Goal: Information Seeking & Learning: Learn about a topic

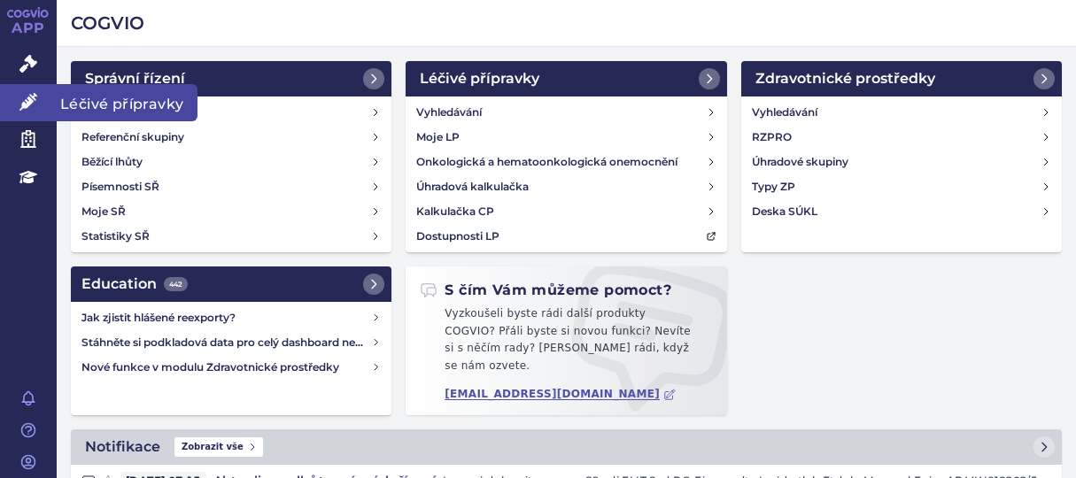
click at [26, 102] on icon at bounding box center [28, 102] width 18 height 18
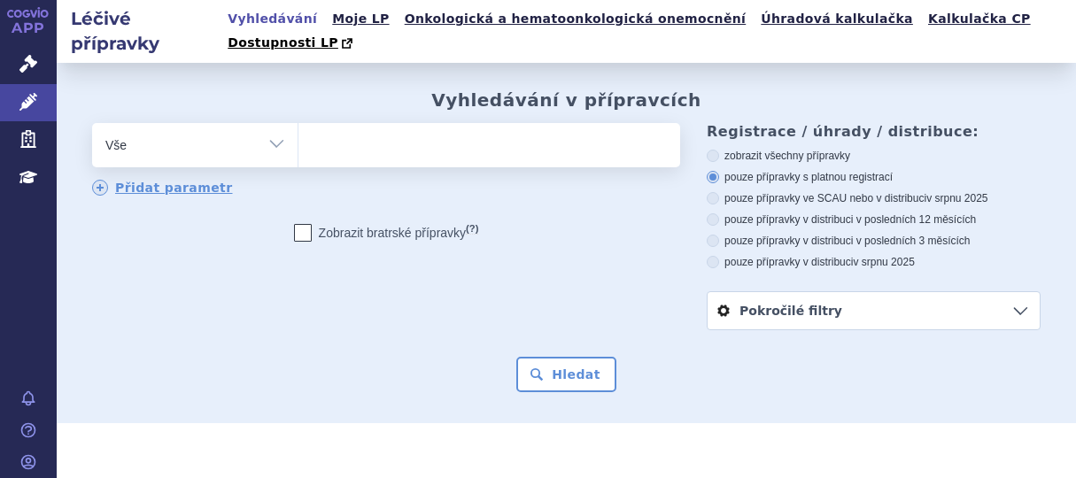
click at [327, 129] on ul at bounding box center [486, 141] width 376 height 37
click at [298, 129] on select at bounding box center [298, 144] width 1 height 44
click at [328, 123] on ul at bounding box center [486, 141] width 376 height 37
click at [298, 122] on select at bounding box center [298, 144] width 1 height 44
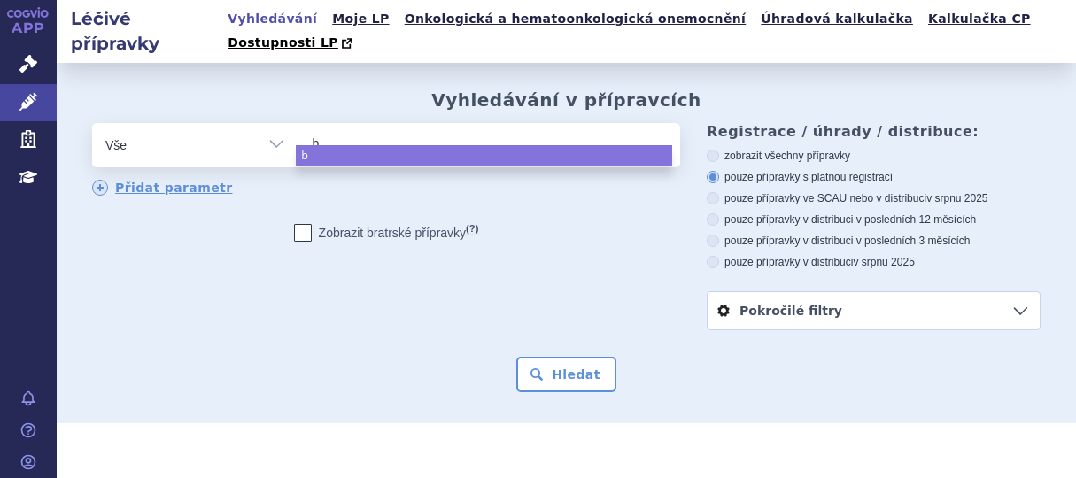
type input "be"
type input "bey"
type input "beyf"
type input "beyfo"
type input "beyfort"
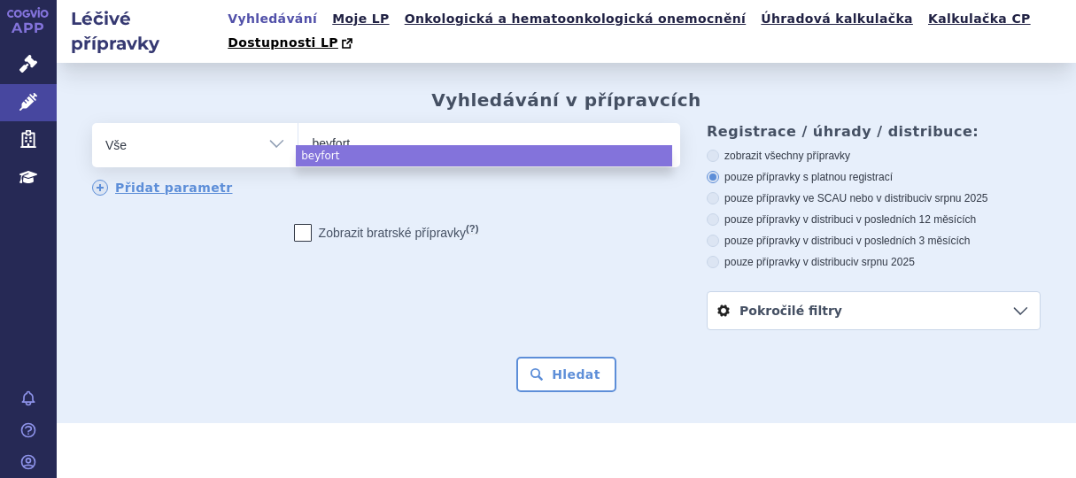
type input "beyfortu"
type input "beyfortus"
select select "beyfortus"
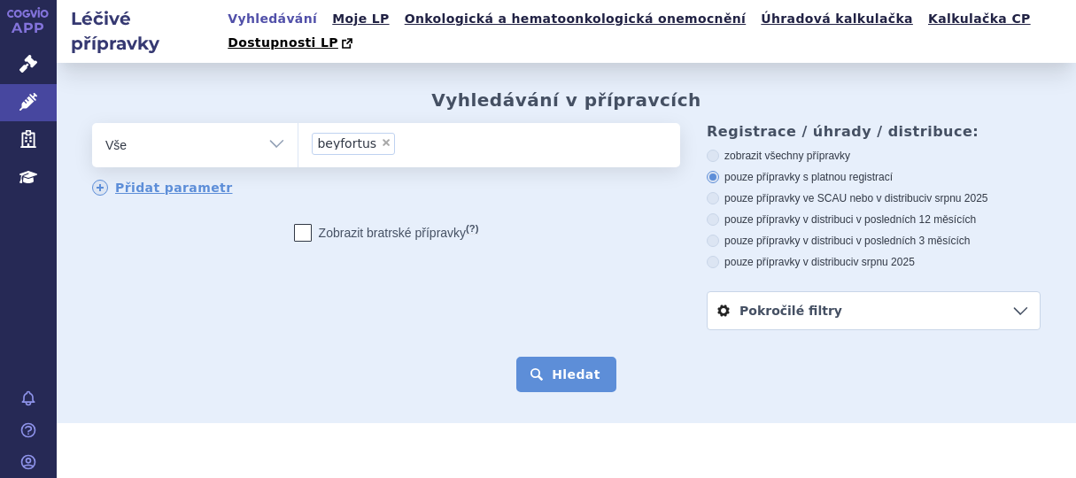
click at [576, 357] on button "Hledat" at bounding box center [566, 374] width 100 height 35
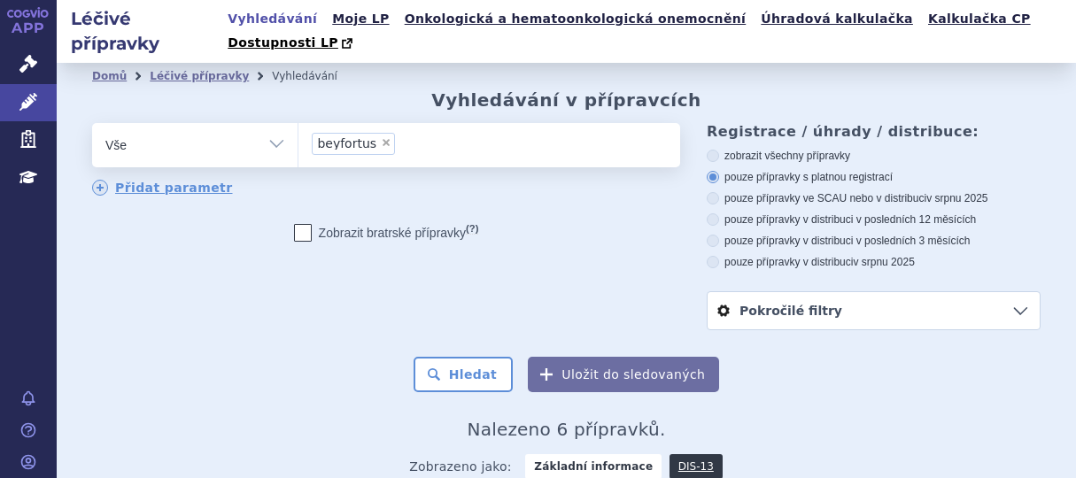
scroll to position [344, 0]
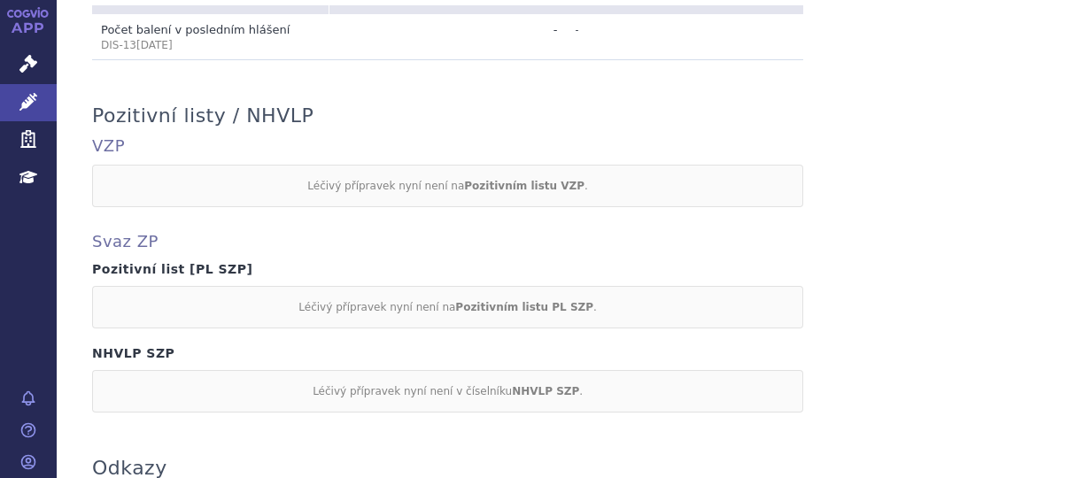
scroll to position [1682, 0]
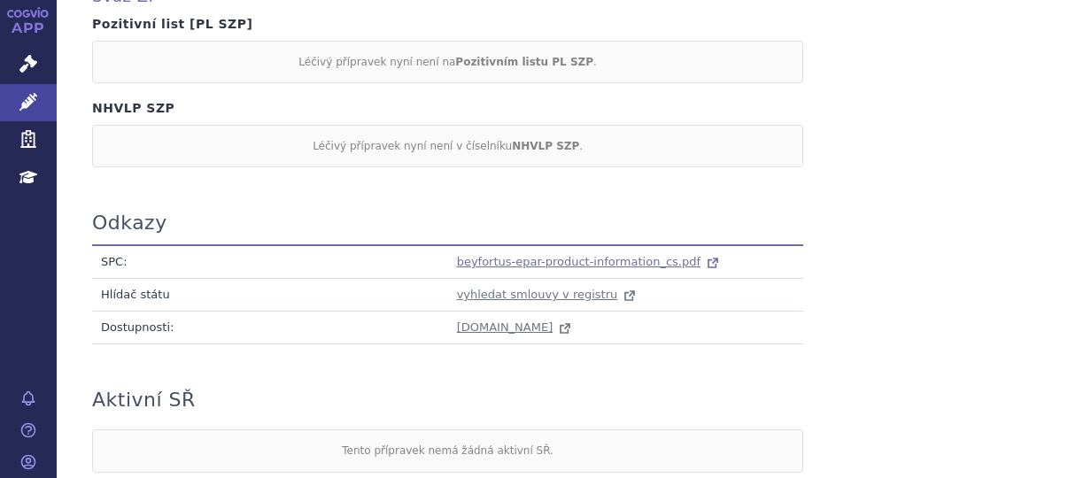
click at [506, 255] on span "beyfortus-epar-product-information_cs.pdf" at bounding box center [578, 261] width 243 height 13
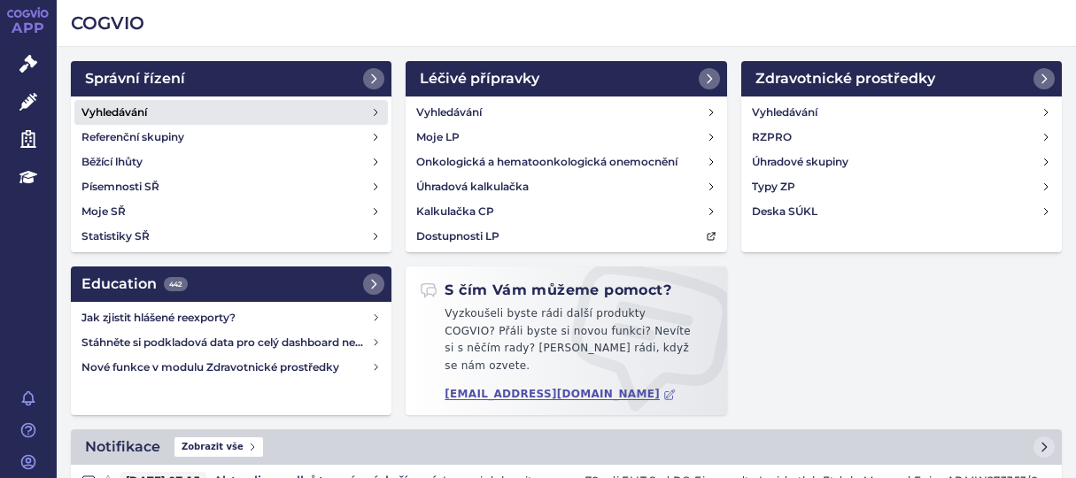
click at [125, 109] on h4 "Vyhledávání" at bounding box center [114, 113] width 66 height 18
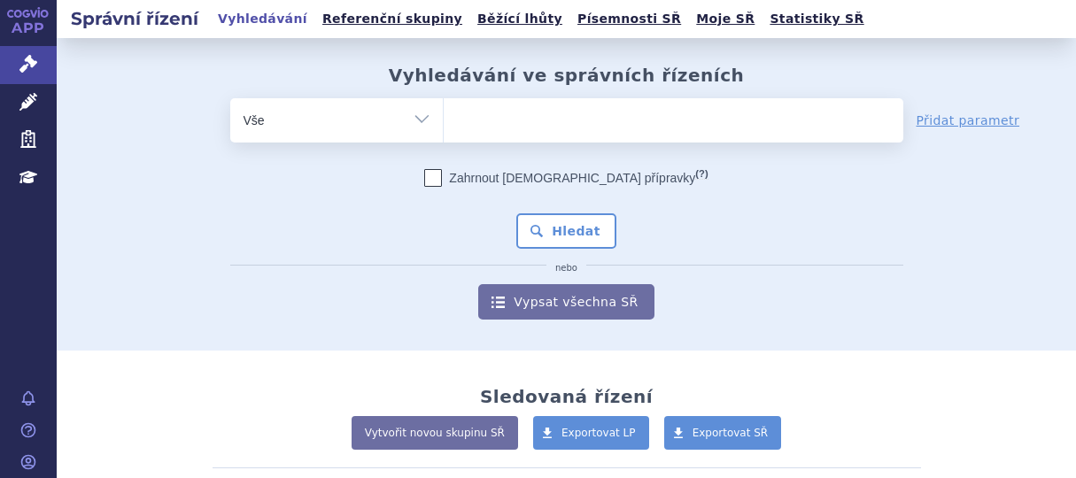
click at [463, 108] on ul at bounding box center [674, 116] width 460 height 37
click at [444, 108] on select at bounding box center [443, 119] width 1 height 44
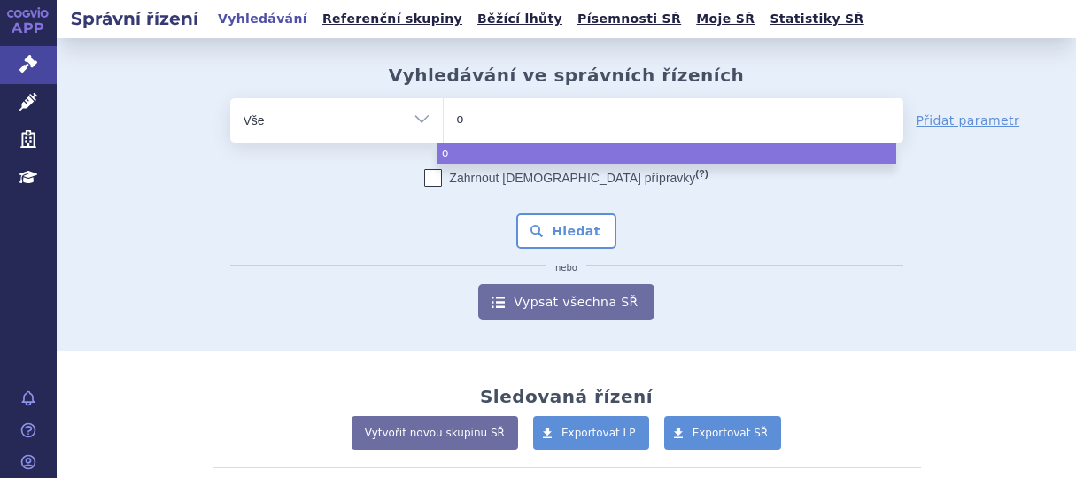
type input "op"
type input "opd"
type input "opdi"
type input "opdiv"
type input "[MEDICAL_DATA]"
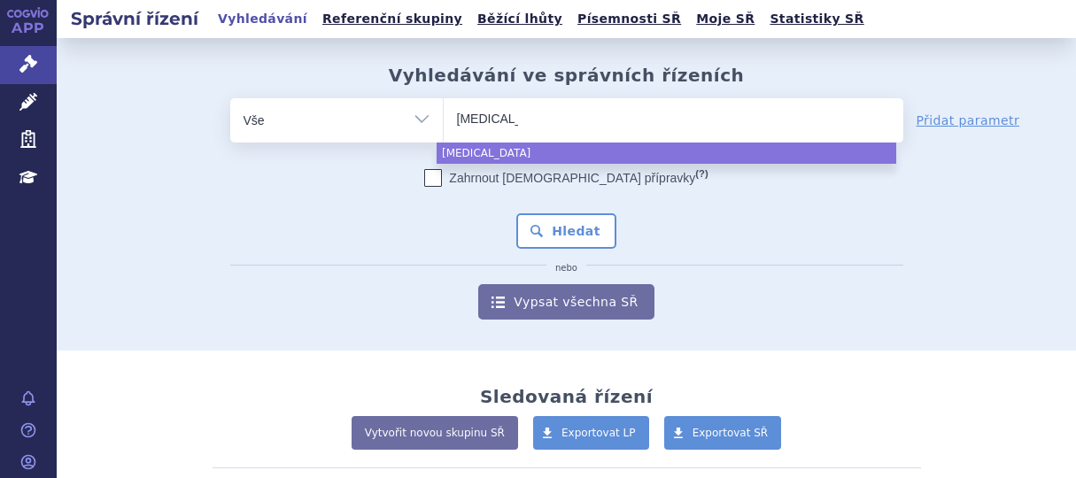
select select "[MEDICAL_DATA]"
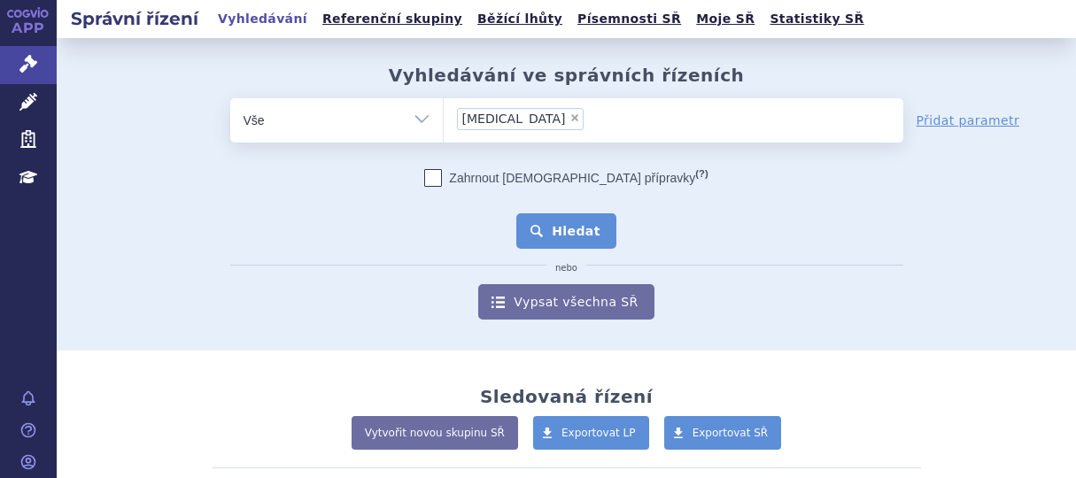
click at [563, 224] on button "Hledat" at bounding box center [566, 230] width 100 height 35
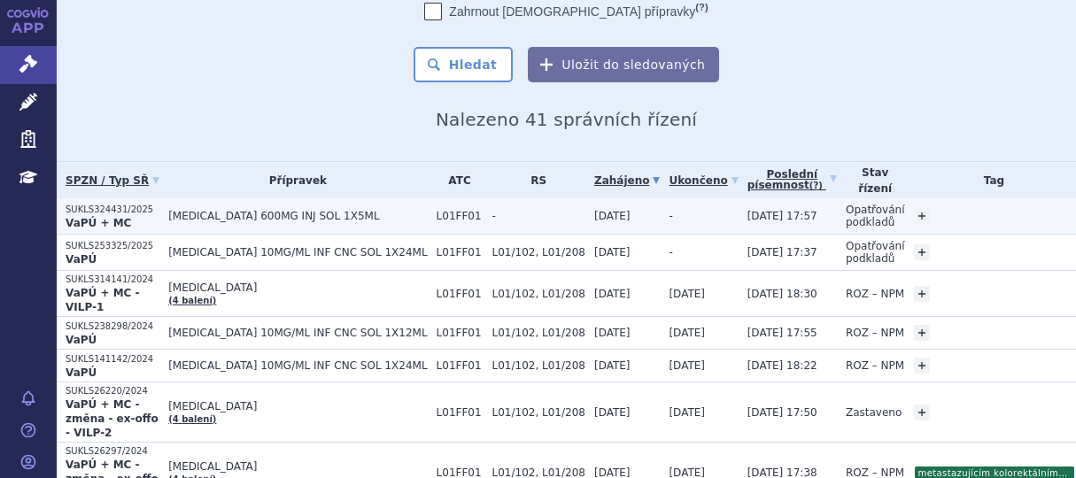
scroll to position [266, 0]
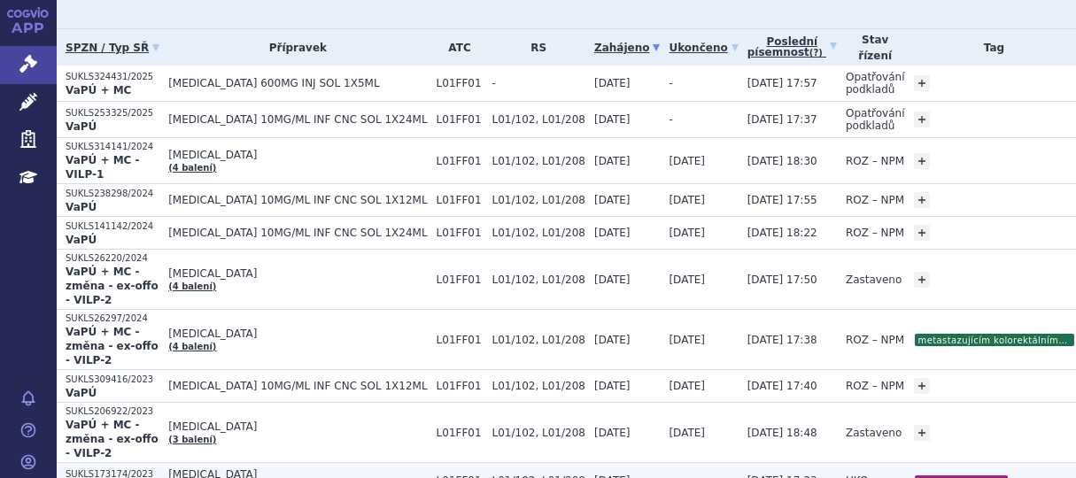
click at [264, 468] on span "[MEDICAL_DATA]" at bounding box center [297, 474] width 259 height 12
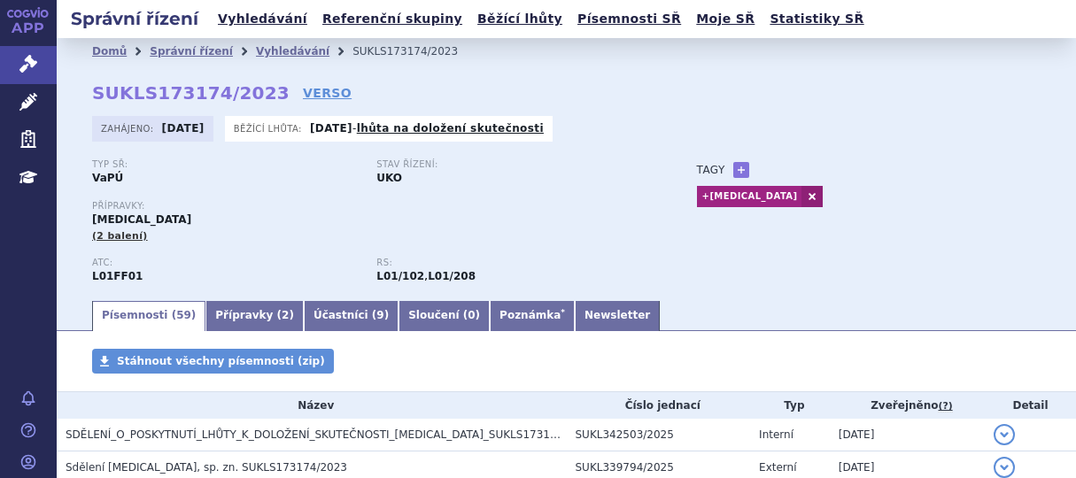
drag, startPoint x: 259, startPoint y: 96, endPoint x: 107, endPoint y: 97, distance: 151.4
click at [107, 97] on div "Domů Správní řízení Vyhledávání SUKLS173174/2023 SUKLS173174/2023 VERSO Zahájen…" at bounding box center [566, 182] width 1019 height 234
click at [143, 89] on strong "SUKLS173174/2023" at bounding box center [190, 92] width 197 height 21
drag, startPoint x: 91, startPoint y: 93, endPoint x: 257, endPoint y: 97, distance: 165.6
click at [257, 97] on div "Domů Správní řízení Vyhledávání SUKLS173174/2023 SUKLS173174/2023 VERSO Zahájen…" at bounding box center [566, 182] width 1019 height 234
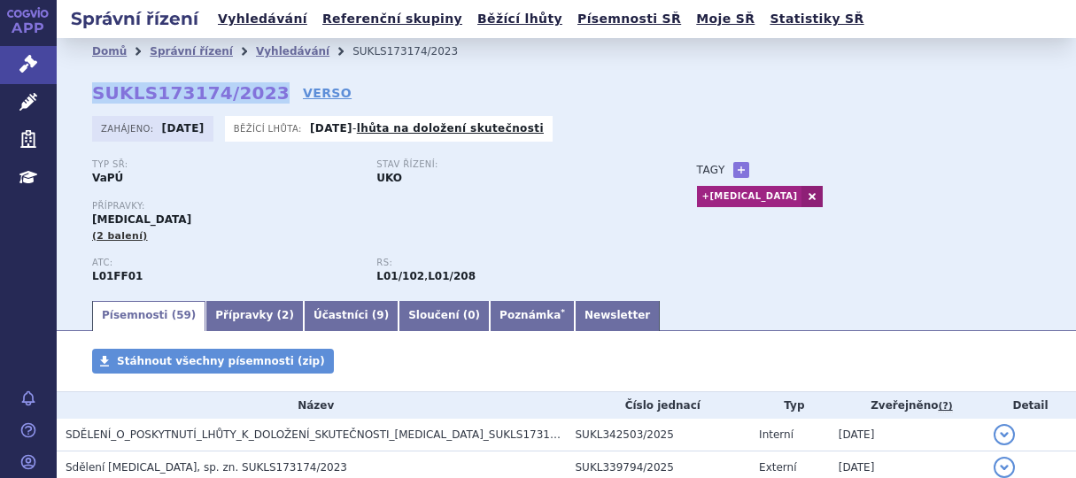
copy strong "SUKLS173174/2023"
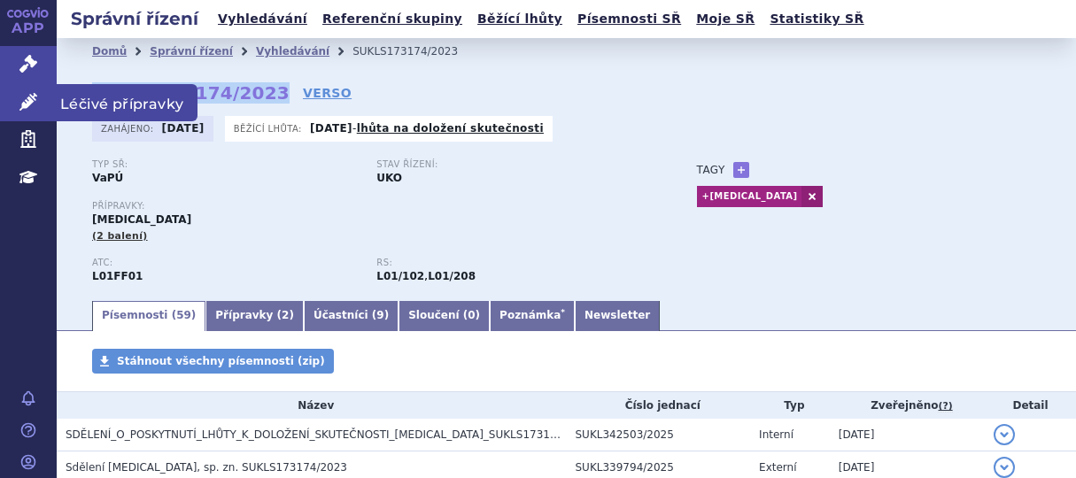
click at [30, 95] on icon at bounding box center [28, 102] width 18 height 18
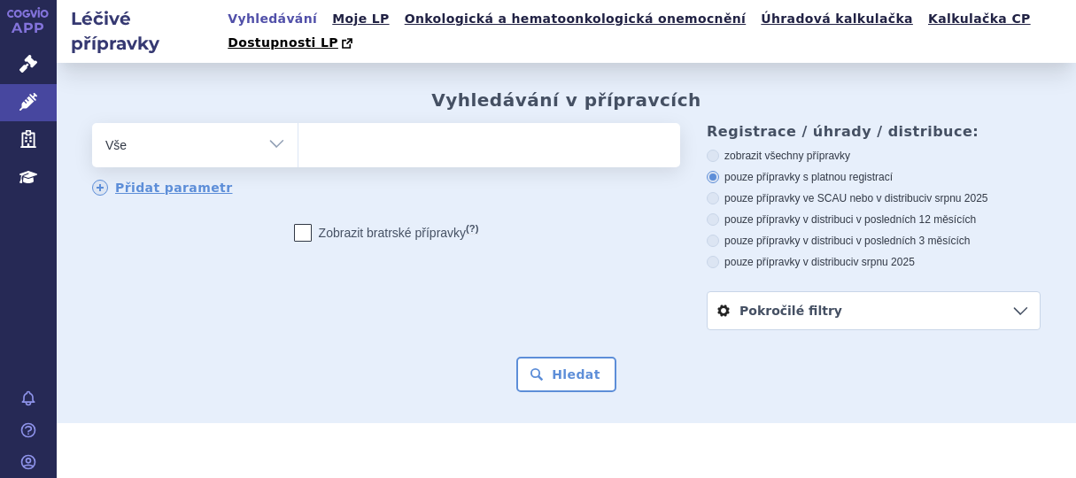
click at [333, 123] on ul at bounding box center [486, 141] width 376 height 37
click at [298, 122] on select at bounding box center [298, 144] width 1 height 44
click at [335, 124] on ul at bounding box center [486, 141] width 376 height 37
click at [298, 124] on select at bounding box center [298, 144] width 1 height 44
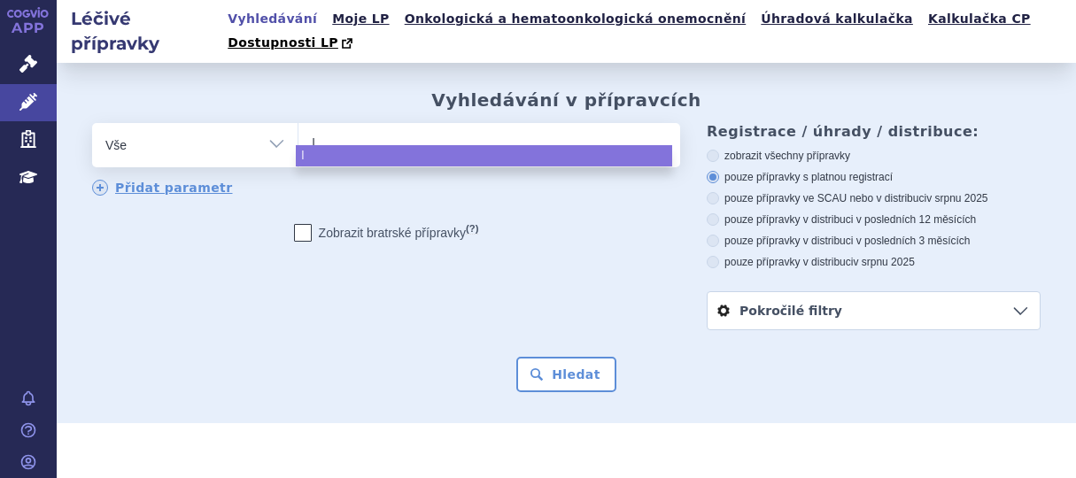
type input "ly"
type input "lynp"
type input "lynpa"
type input "lynpar"
type input "lynparz"
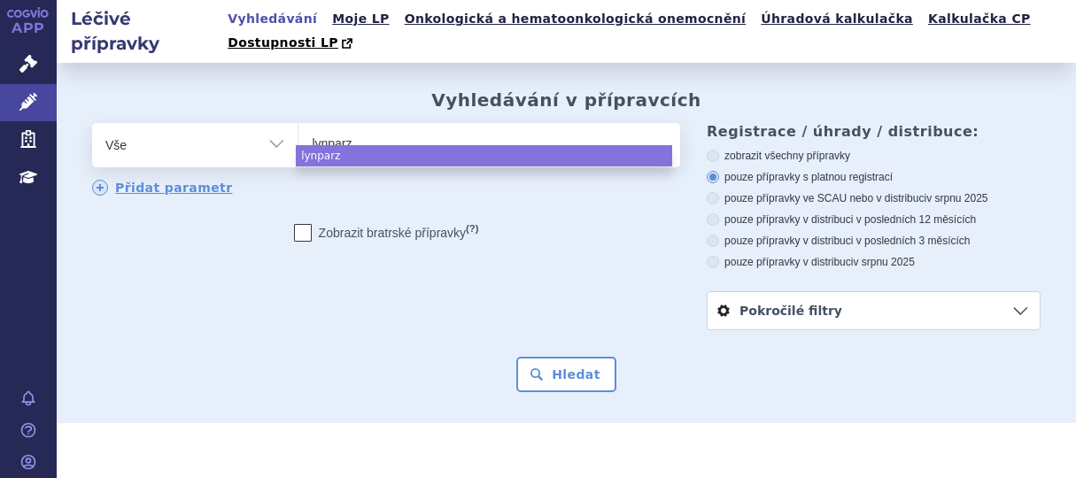
type input "lynparza"
select select "lynparza"
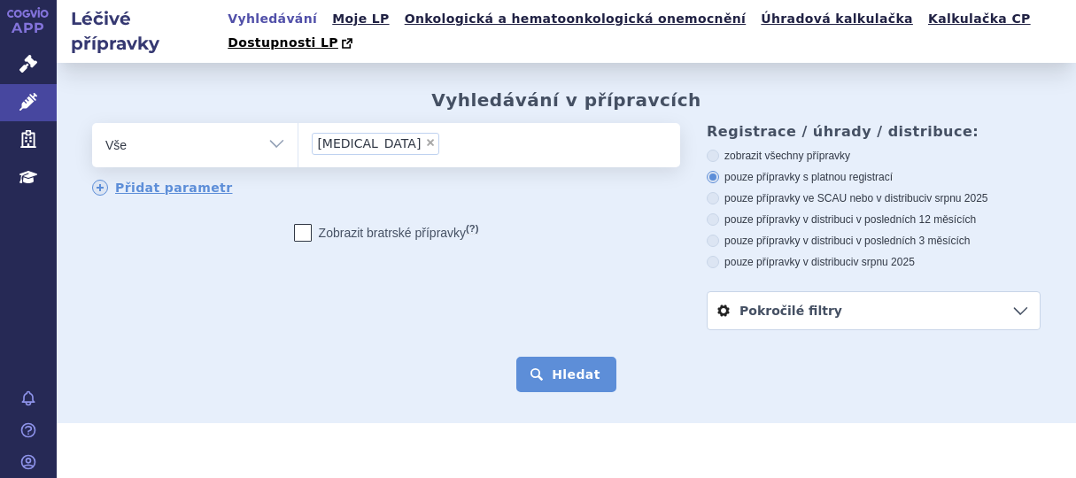
click at [556, 357] on button "Hledat" at bounding box center [566, 374] width 100 height 35
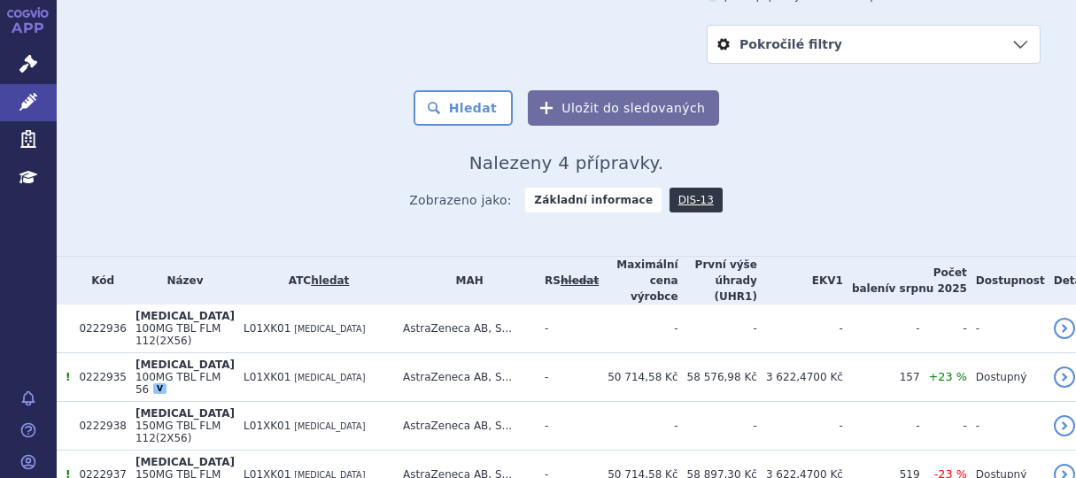
scroll to position [271, 0]
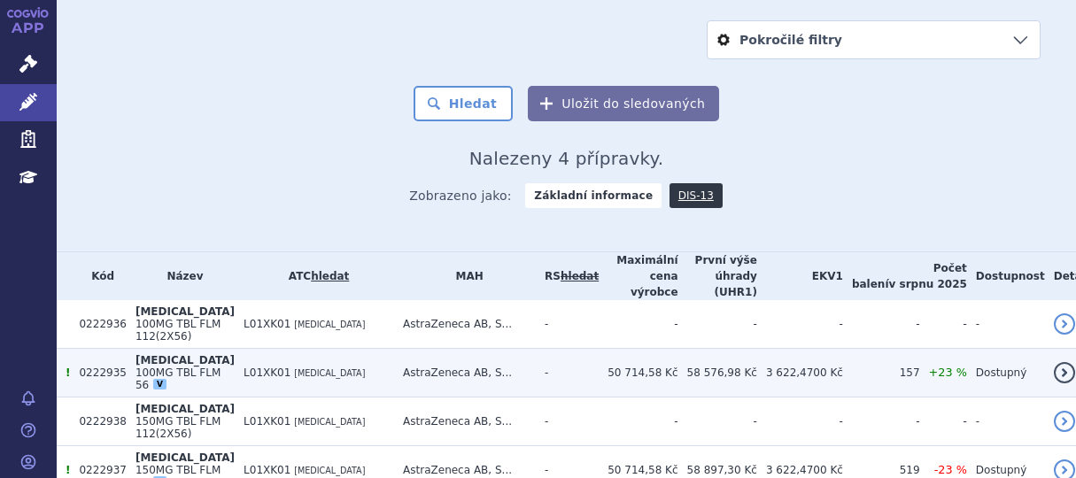
click at [278, 367] on span "L01XK01" at bounding box center [266, 373] width 47 height 12
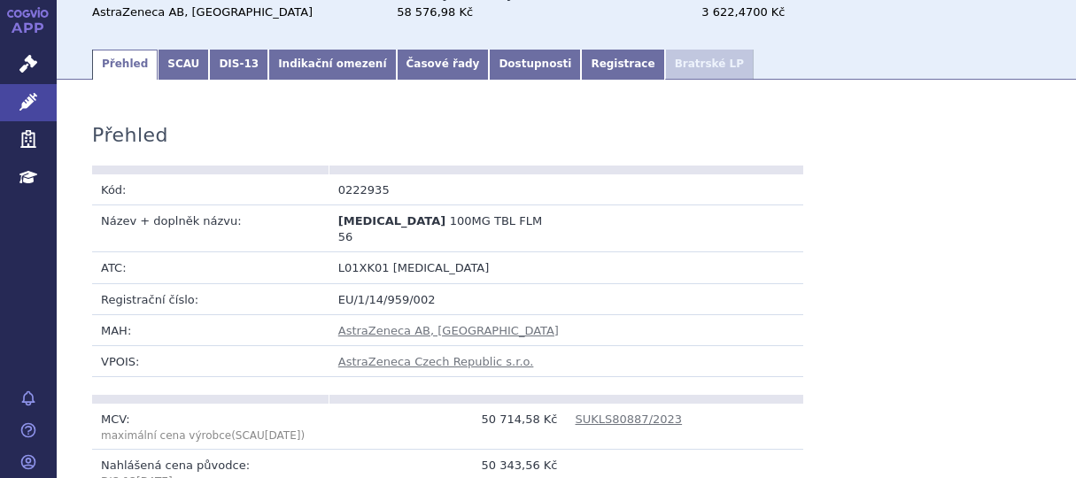
scroll to position [89, 0]
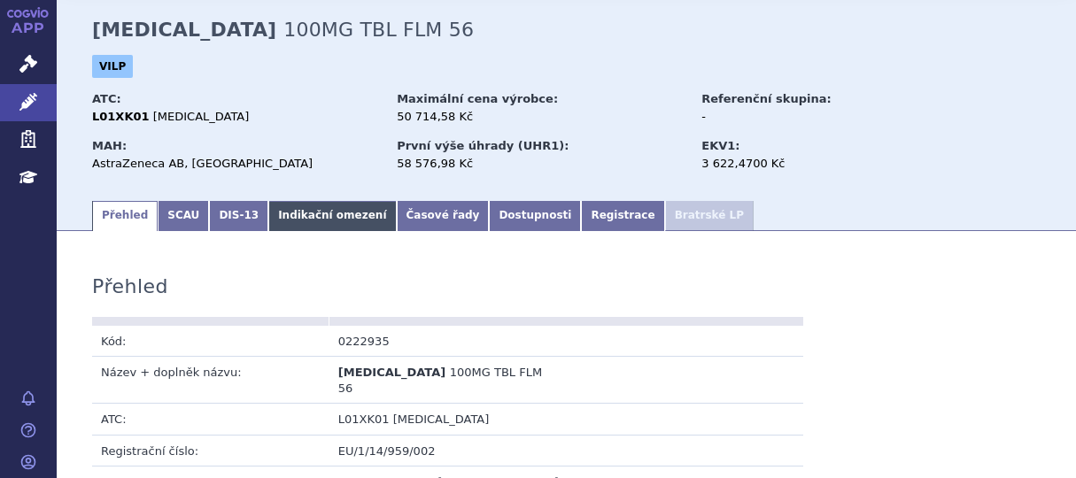
click at [272, 201] on link "Indikační omezení" at bounding box center [332, 216] width 128 height 30
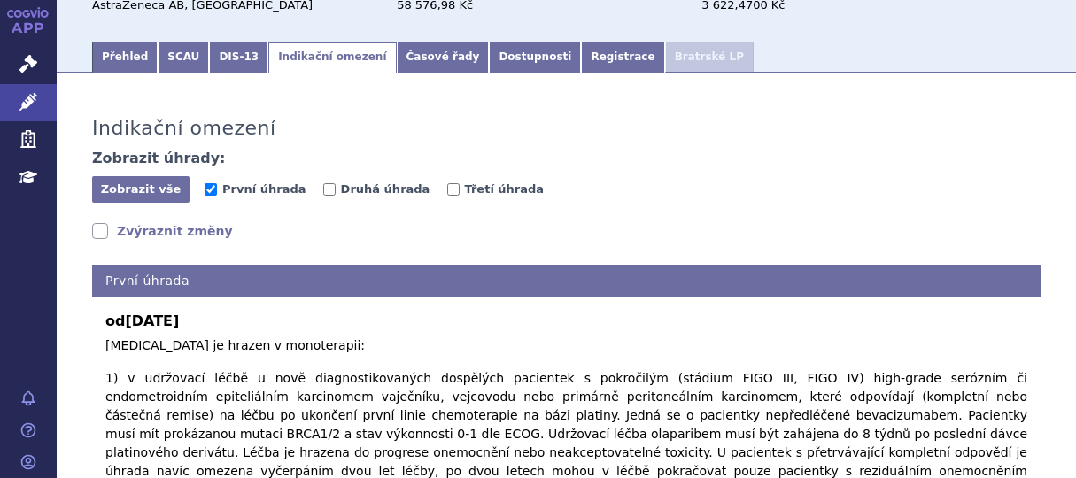
scroll to position [266, 0]
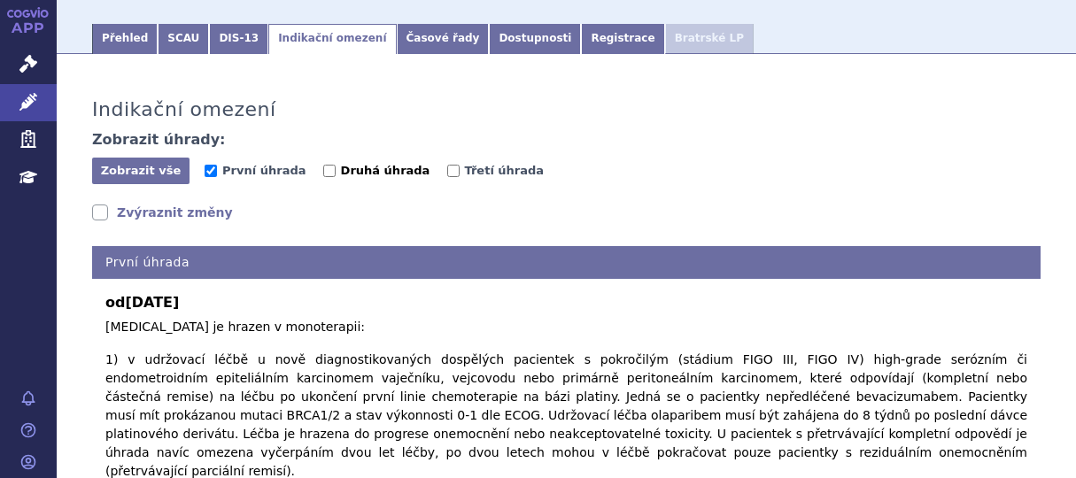
click at [323, 162] on label "Druhá úhrada" at bounding box center [376, 171] width 107 height 18
click at [323, 165] on input "Druhá úhrada" at bounding box center [329, 171] width 12 height 12
checkbox input "true"
click at [120, 24] on link "Přehled" at bounding box center [125, 39] width 66 height 30
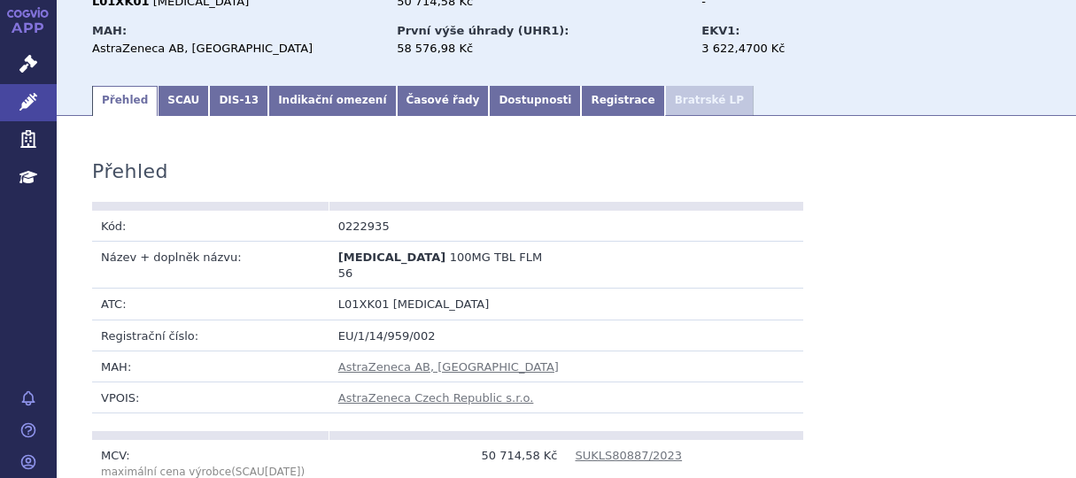
scroll to position [89, 0]
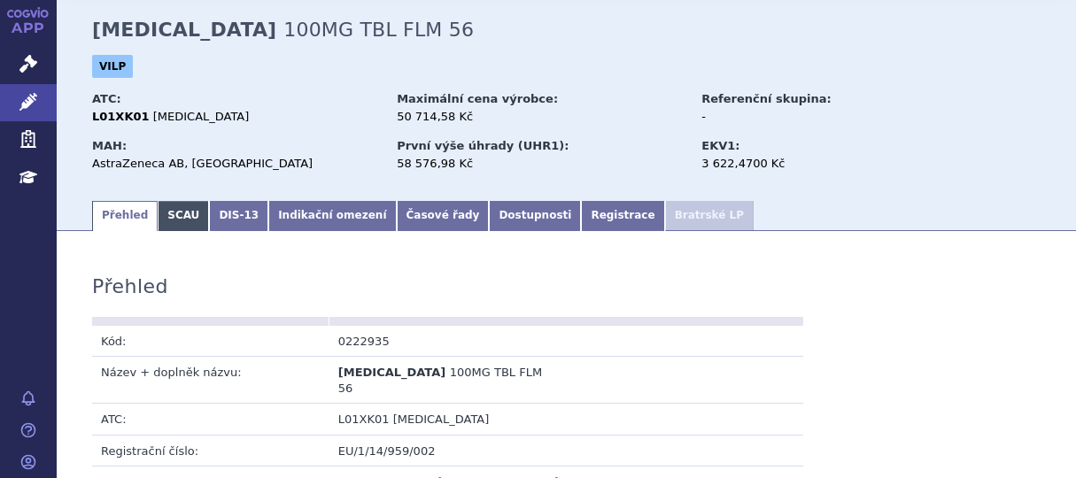
click at [171, 201] on link "SCAU" at bounding box center [183, 216] width 51 height 30
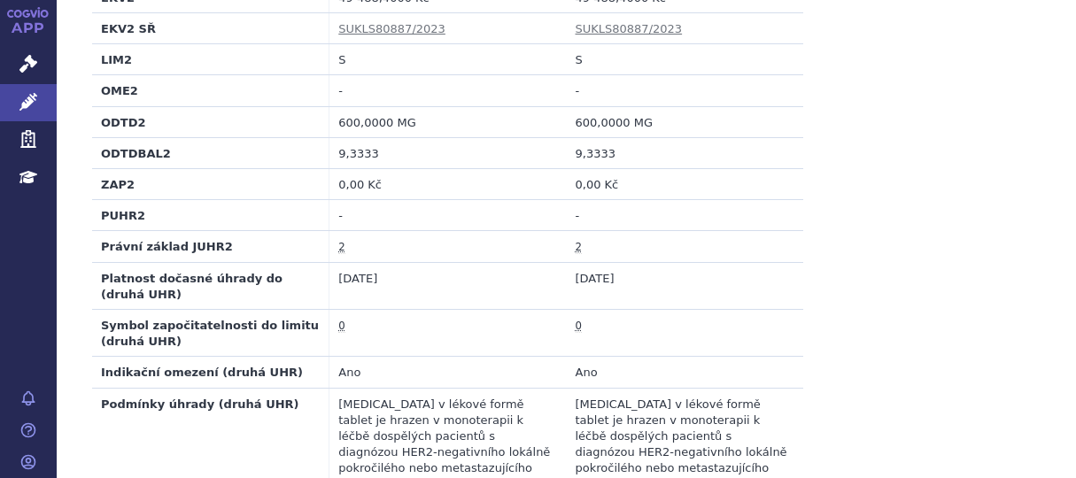
scroll to position [2656, 0]
